Goal: Task Accomplishment & Management: Manage account settings

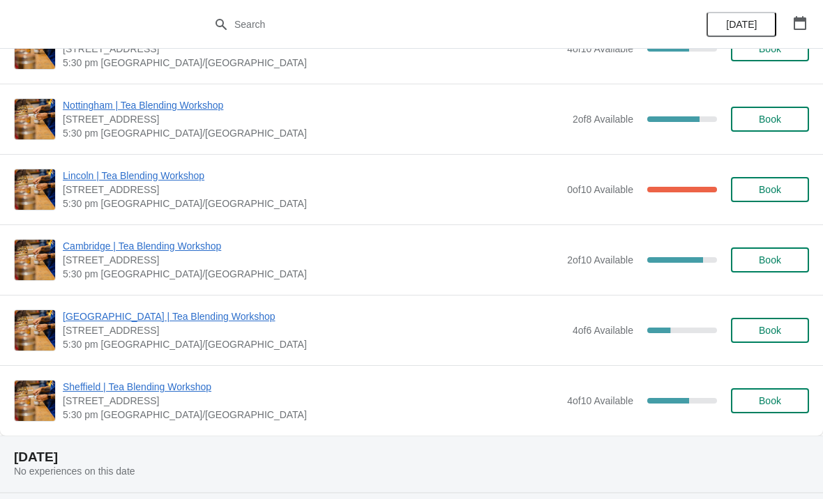
scroll to position [1357, 0]
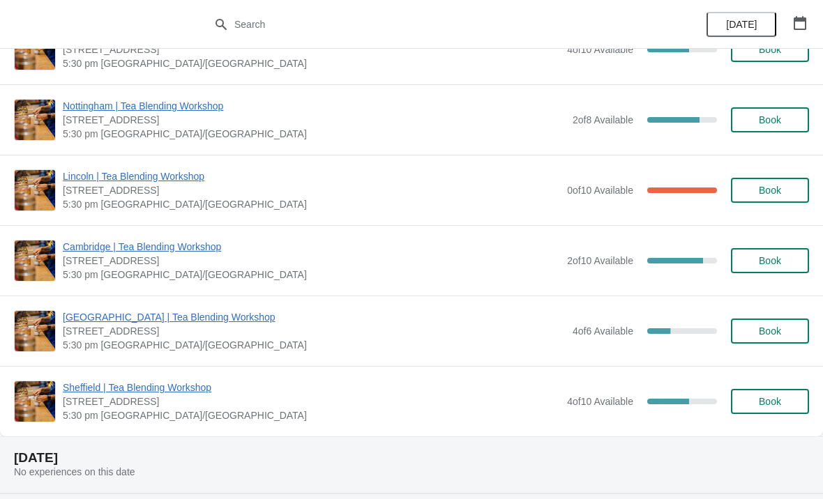
click at [165, 169] on span "Lincoln | Tea Blending Workshop" at bounding box center [311, 176] width 497 height 14
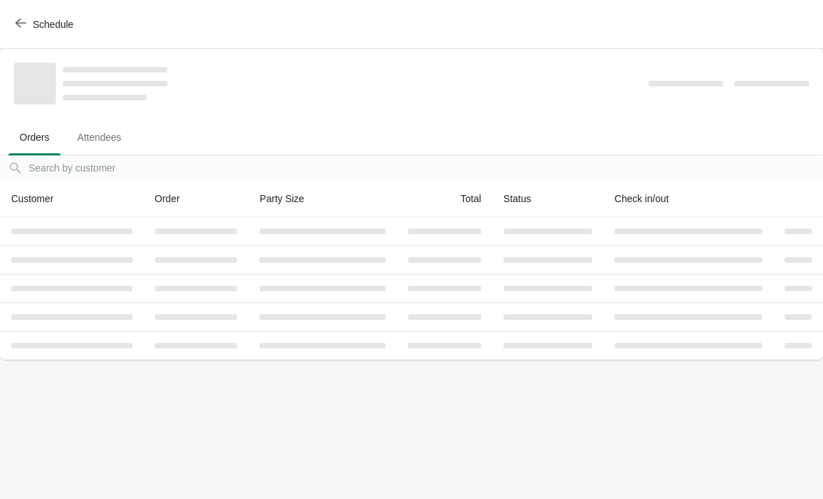
scroll to position [0, 0]
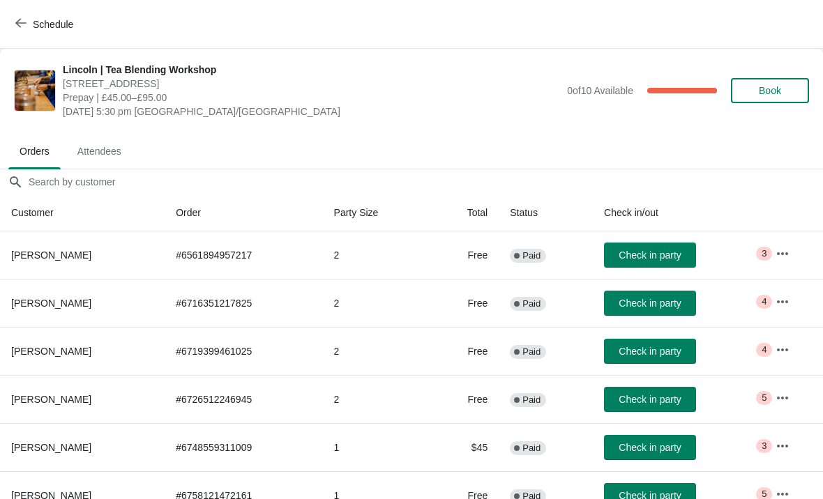
click at [789, 258] on icon "button" at bounding box center [782, 254] width 14 height 14
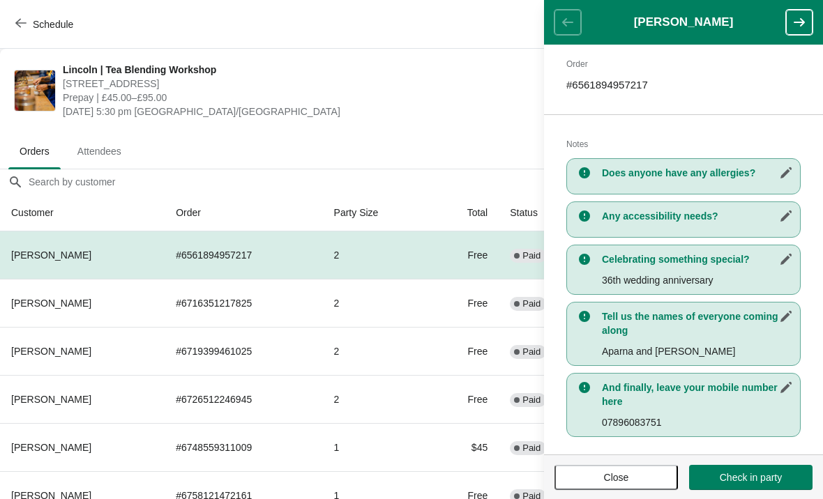
scroll to position [227, 0]
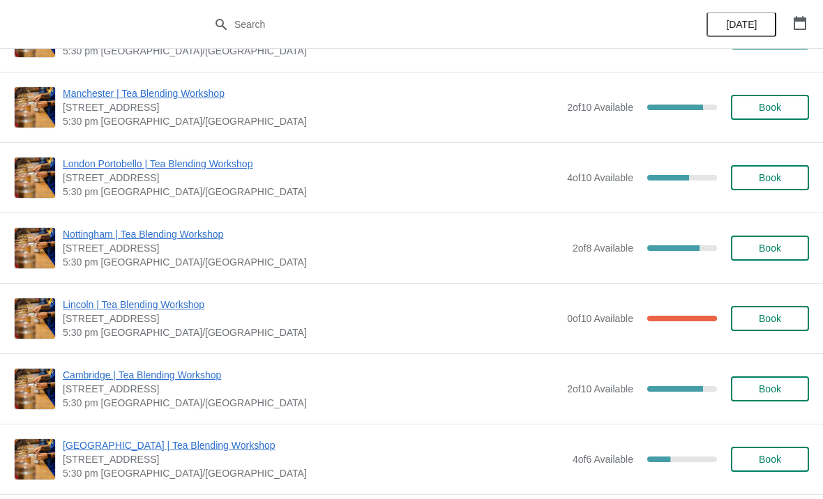
scroll to position [1232, 0]
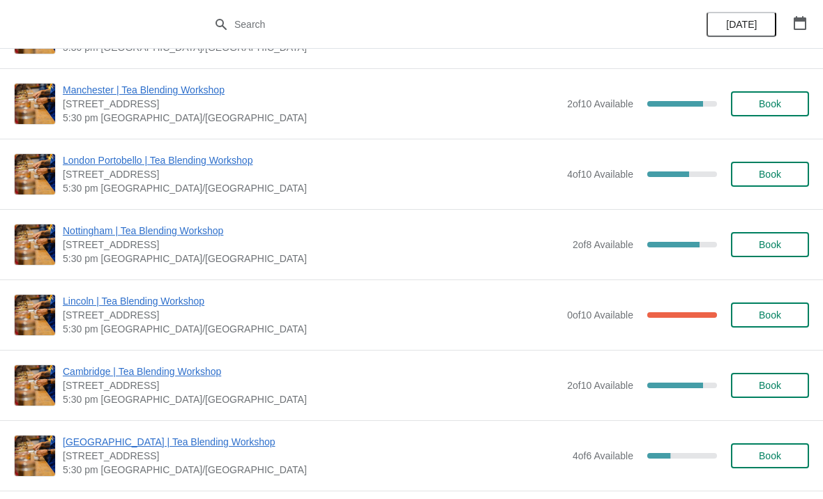
click at [168, 301] on span "Lincoln | Tea Blending Workshop" at bounding box center [311, 301] width 497 height 14
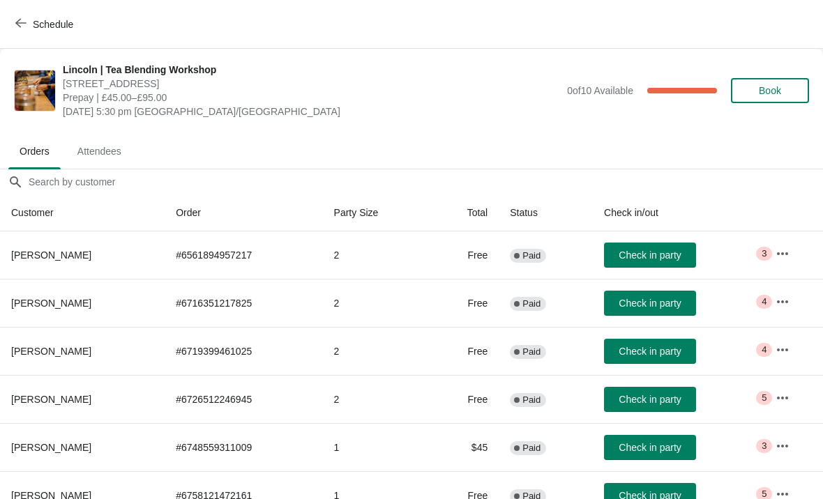
click at [786, 297] on icon "button" at bounding box center [782, 302] width 14 height 14
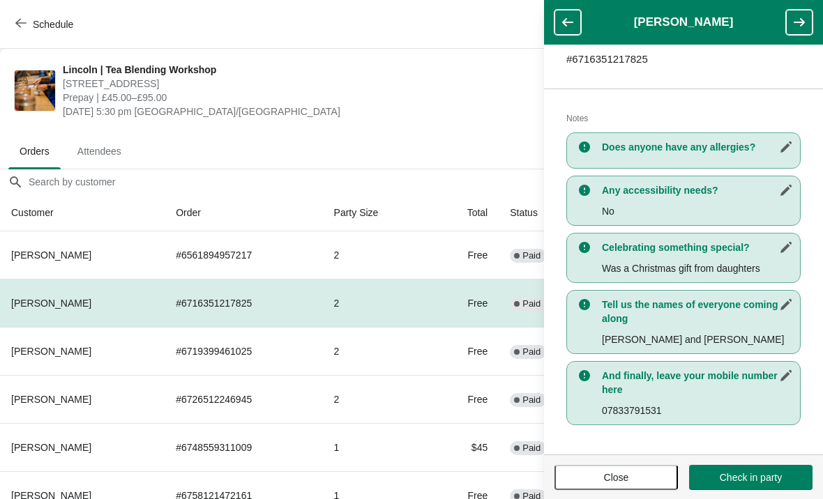
scroll to position [241, 0]
click at [577, 32] on button "button" at bounding box center [567, 22] width 26 height 25
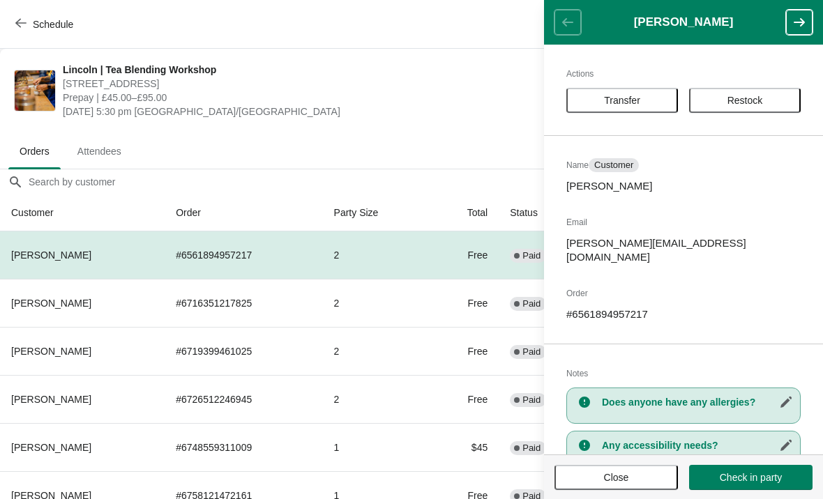
click at [459, 73] on span "Lincoln | Tea Blending Workshop" at bounding box center [311, 70] width 497 height 14
click at [644, 478] on span "Close" at bounding box center [616, 477] width 98 height 11
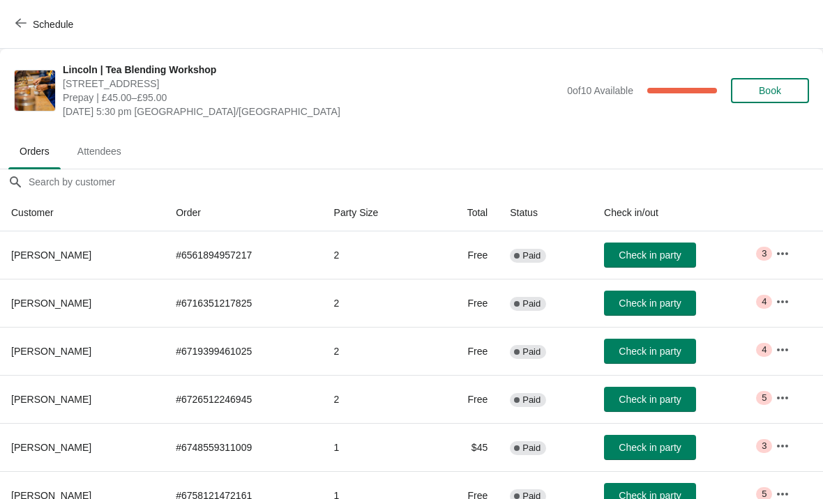
click at [788, 354] on icon "button" at bounding box center [782, 350] width 14 height 14
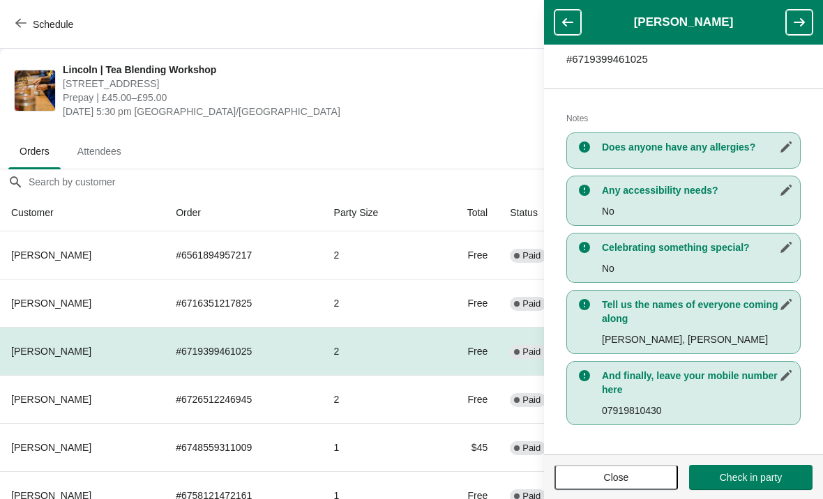
click at [585, 144] on icon at bounding box center [584, 147] width 11 height 11
click at [644, 482] on span "Close" at bounding box center [616, 477] width 98 height 11
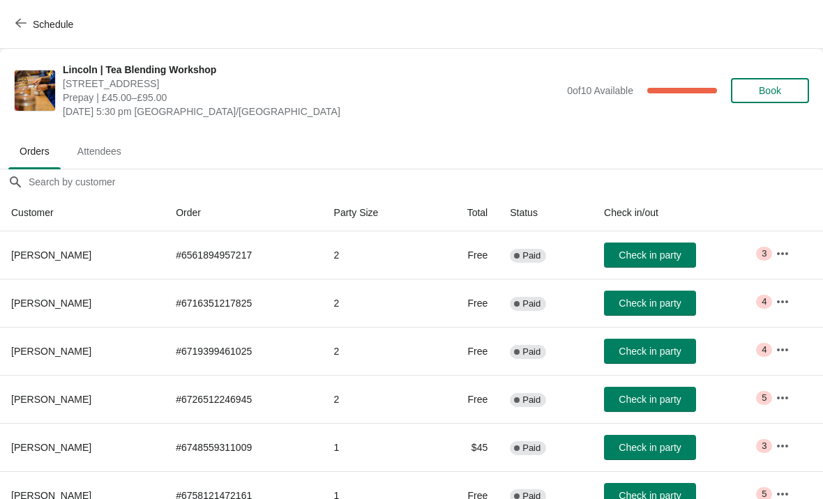
click at [779, 393] on icon "button" at bounding box center [782, 398] width 14 height 14
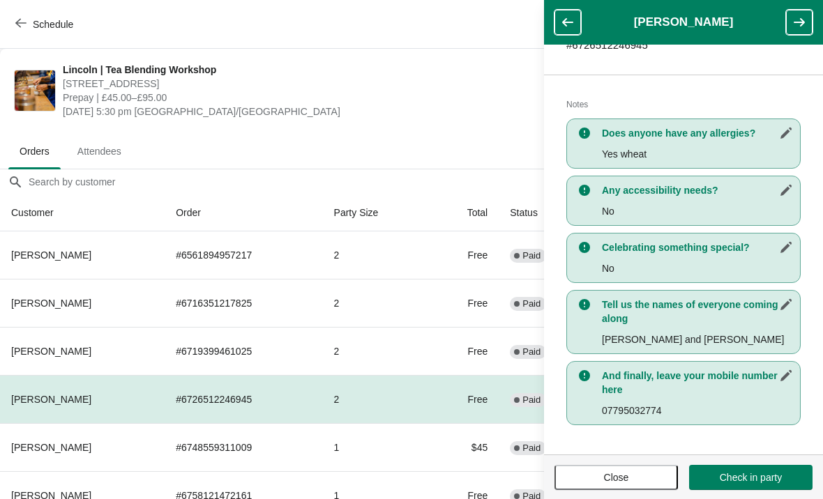
scroll to position [255, 0]
click at [641, 477] on span "Close" at bounding box center [616, 477] width 98 height 11
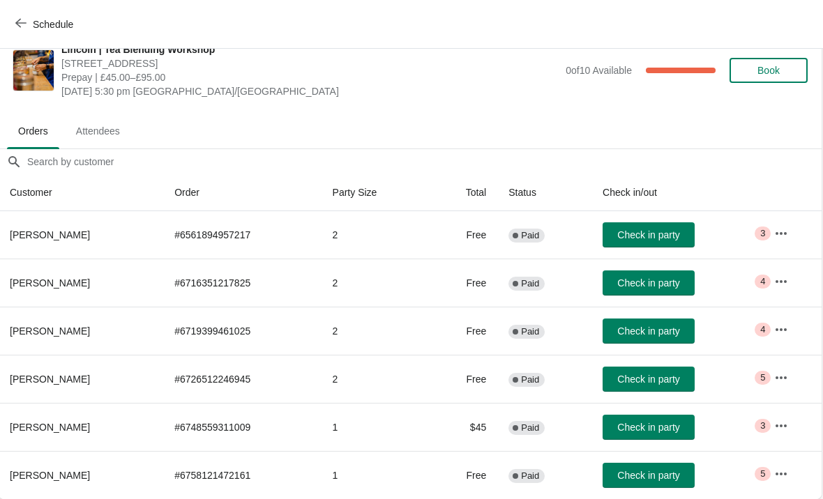
scroll to position [20, 1]
click at [786, 424] on icon "button" at bounding box center [782, 426] width 14 height 14
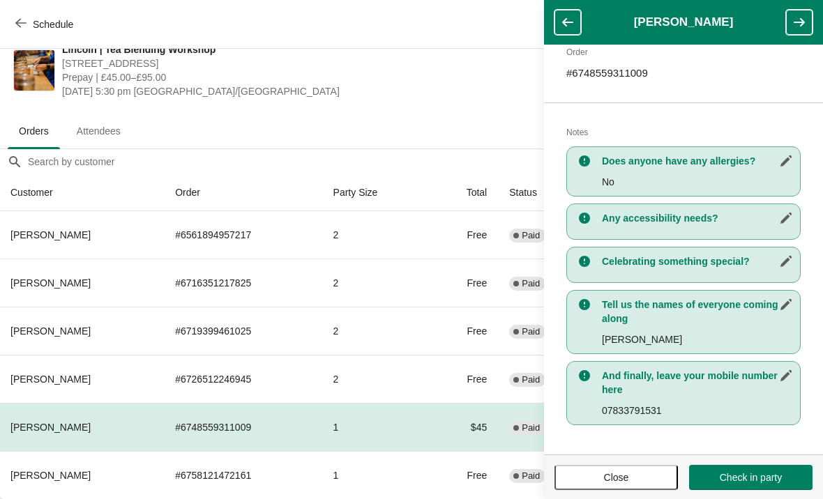
scroll to position [227, 0]
click at [646, 472] on span "Close" at bounding box center [616, 477] width 98 height 11
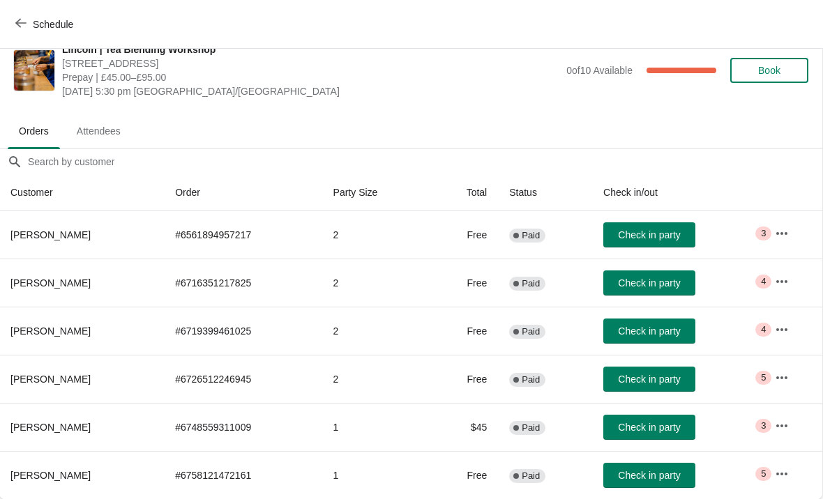
click at [793, 473] on button "button" at bounding box center [781, 474] width 25 height 25
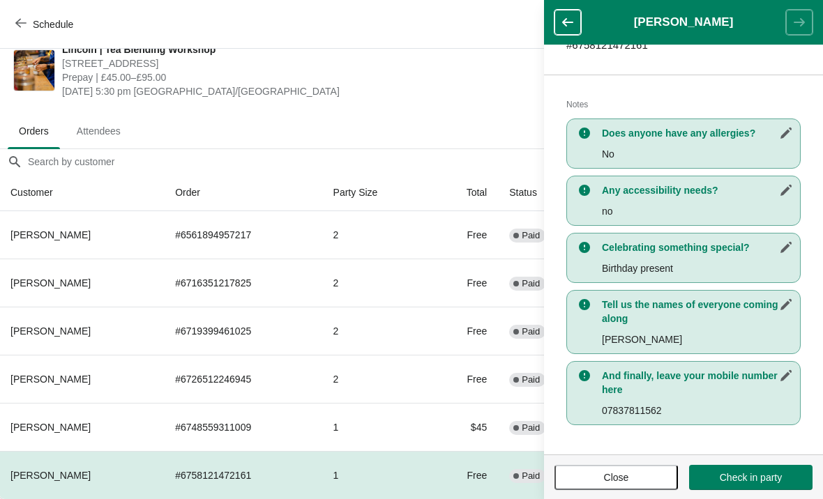
scroll to position [255, 0]
click at [647, 472] on span "Close" at bounding box center [616, 477] width 98 height 11
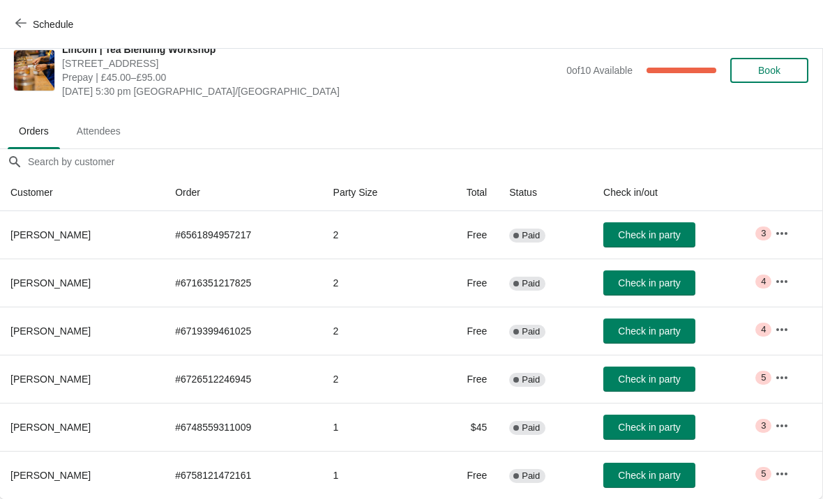
click at [778, 229] on icon "button" at bounding box center [782, 234] width 14 height 14
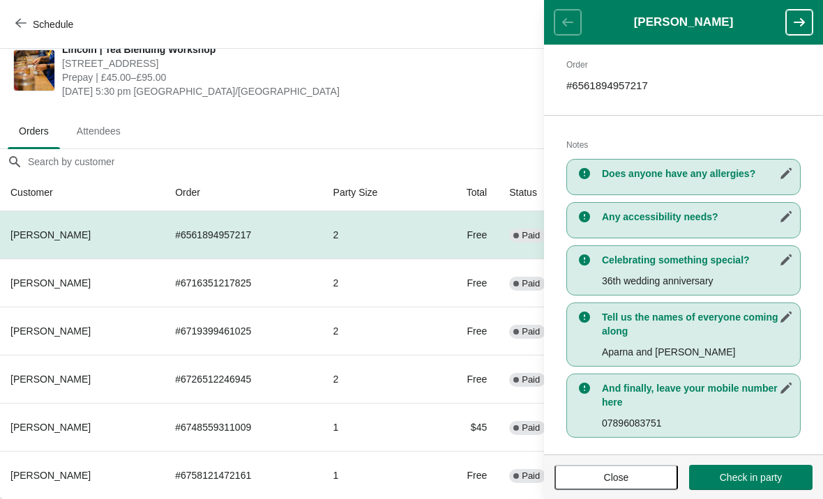
scroll to position [227, 0]
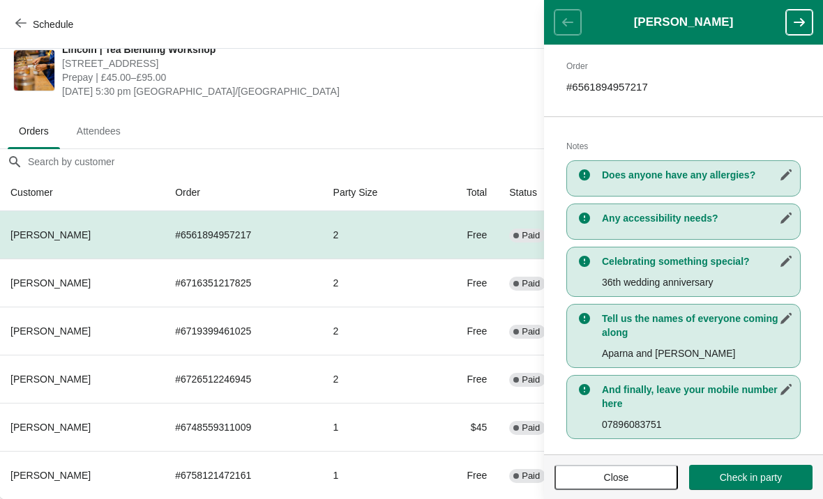
click at [639, 472] on span "Close" at bounding box center [616, 477] width 98 height 11
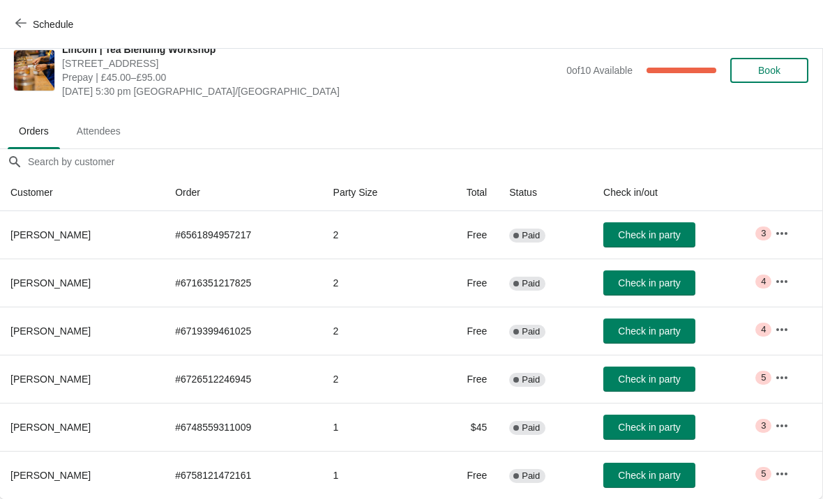
click at [109, 134] on span "Attendees" at bounding box center [99, 131] width 66 height 25
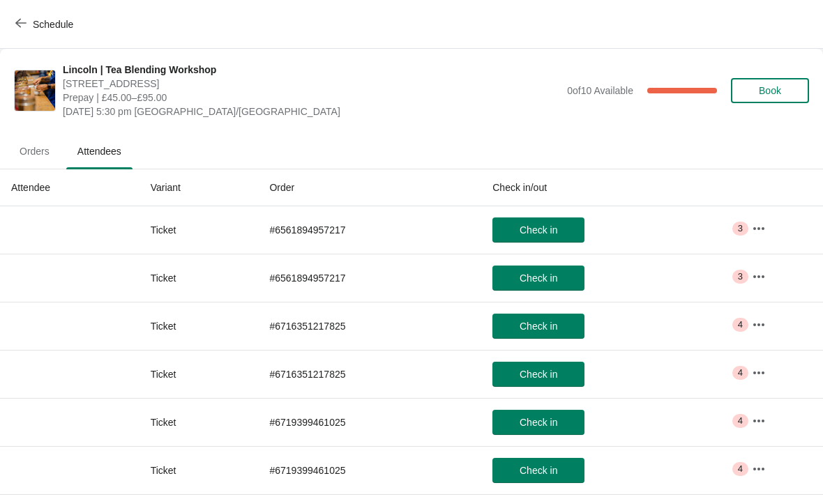
scroll to position [0, 0]
click at [764, 222] on icon "button" at bounding box center [759, 229] width 14 height 14
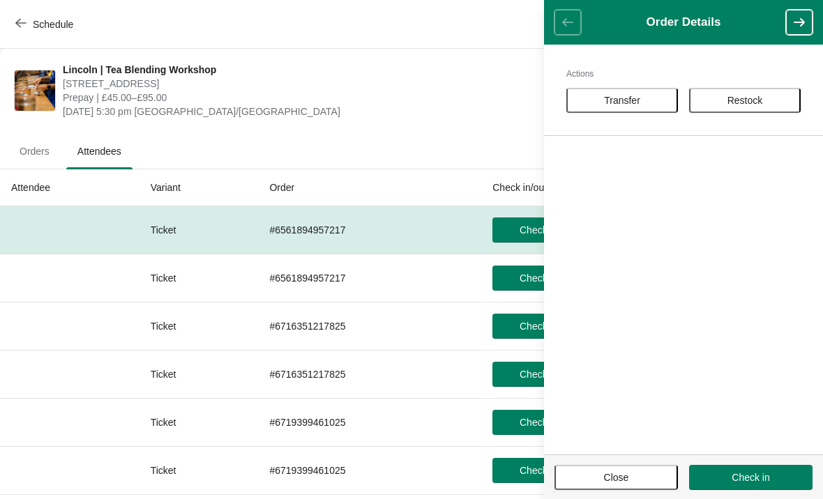
click at [637, 482] on span "Close" at bounding box center [616, 477] width 98 height 11
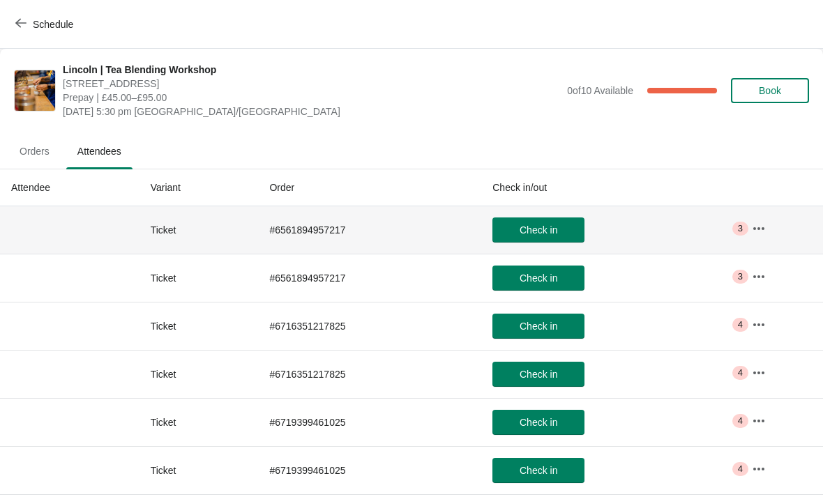
click at [337, 222] on td "# 6561894957217" at bounding box center [369, 229] width 223 height 47
click at [40, 150] on span "Orders" at bounding box center [34, 151] width 52 height 25
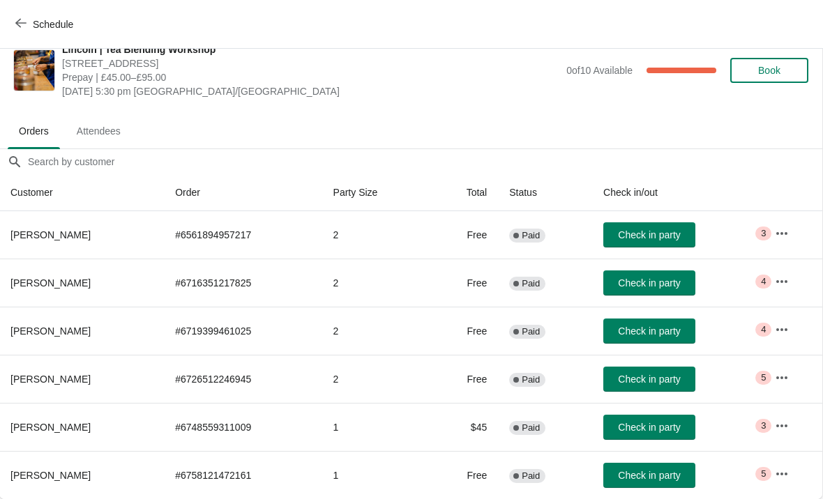
scroll to position [20, 1]
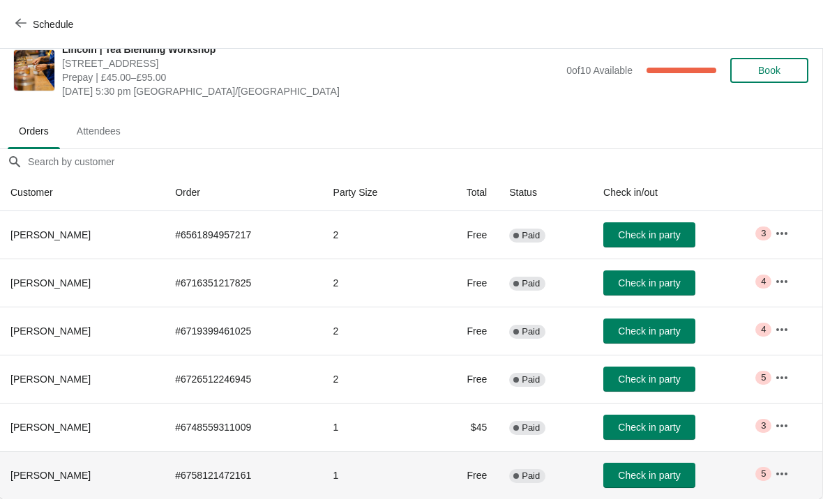
click at [466, 483] on td "Free" at bounding box center [463, 475] width 69 height 48
click at [454, 477] on td "Free" at bounding box center [463, 475] width 69 height 48
click at [70, 473] on span "[PERSON_NAME]" at bounding box center [50, 475] width 80 height 11
click at [232, 482] on td "# 6758121472161" at bounding box center [243, 475] width 158 height 48
click at [218, 483] on td "# 6758121472161" at bounding box center [243, 475] width 158 height 48
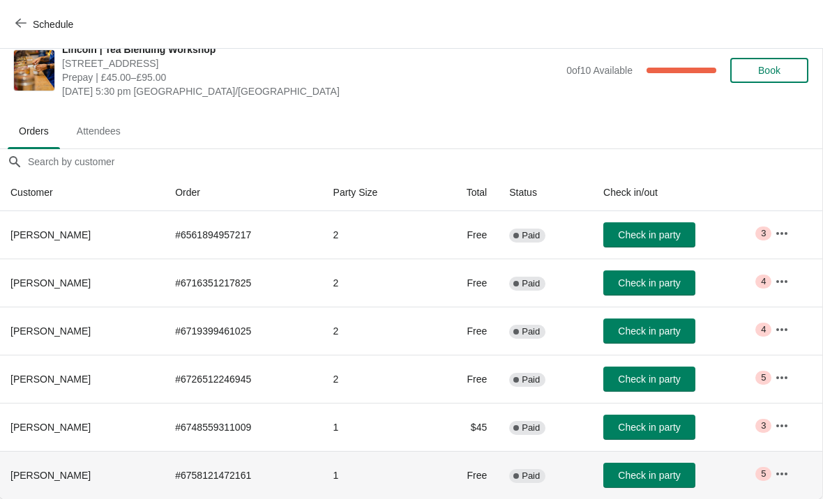
click at [226, 476] on td "# 6758121472161" at bounding box center [243, 475] width 158 height 48
click at [807, 480] on td "Critical 5" at bounding box center [792, 475] width 59 height 48
click at [787, 473] on icon "button" at bounding box center [781, 474] width 11 height 3
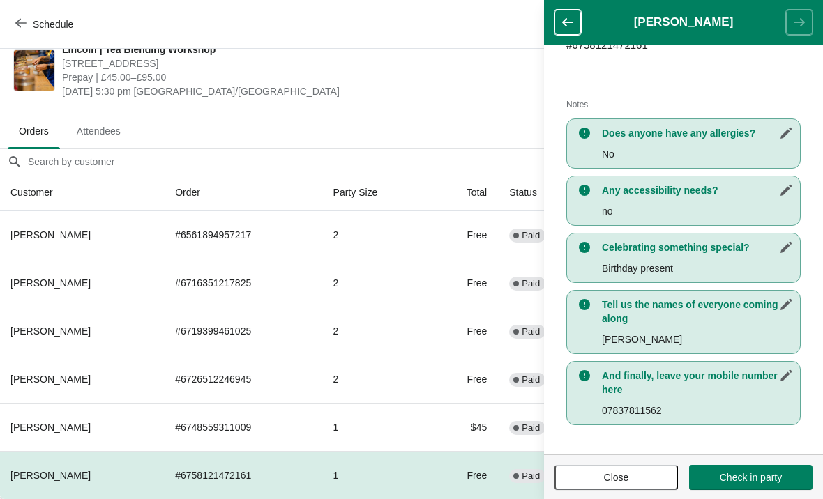
scroll to position [255, 0]
click at [639, 476] on span "Close" at bounding box center [616, 477] width 98 height 11
